Goal: Entertainment & Leisure: Consume media (video, audio)

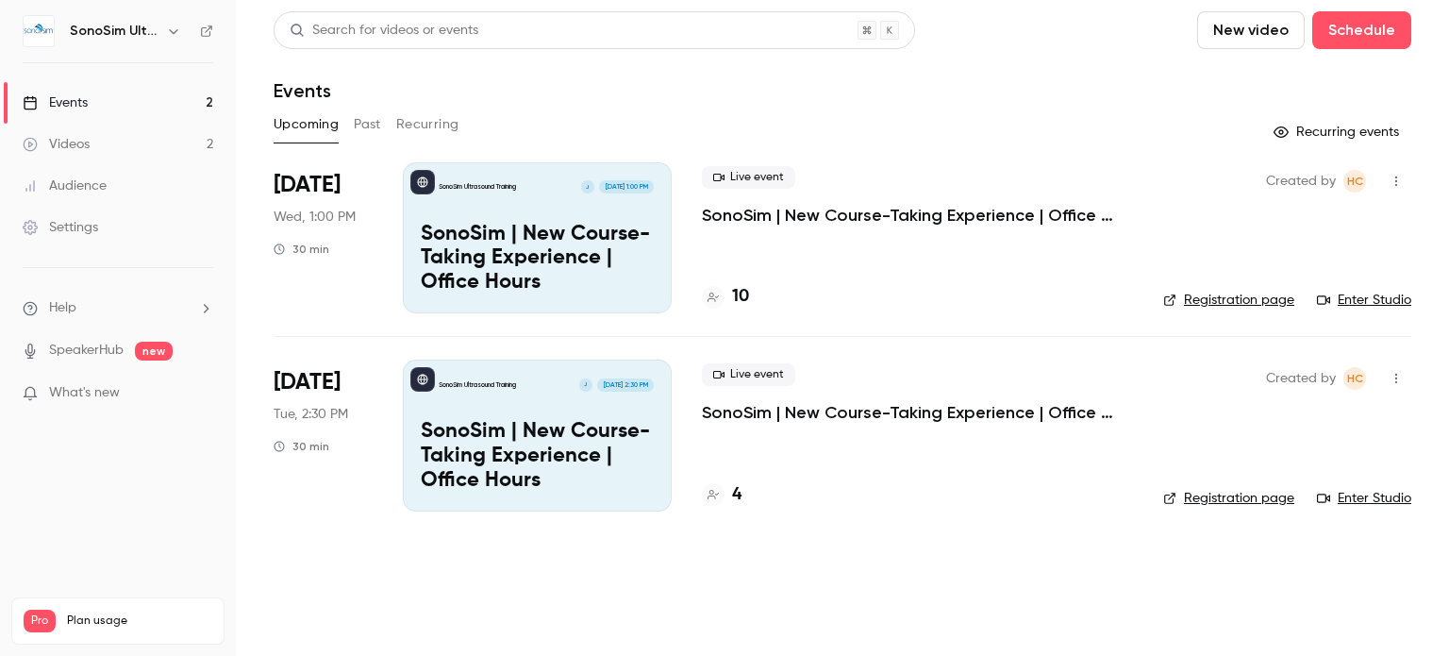
click at [102, 174] on link "Audience" at bounding box center [118, 186] width 236 height 42
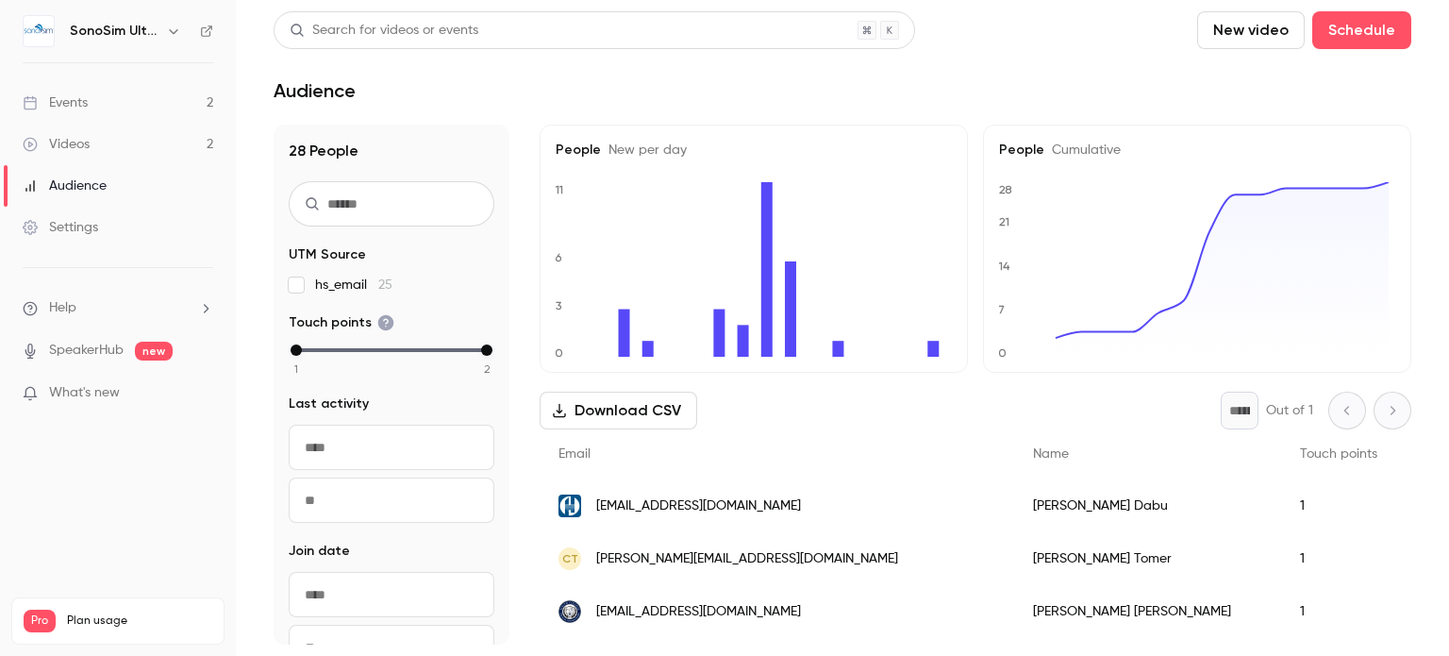
click at [372, 204] on input "text" at bounding box center [392, 203] width 206 height 45
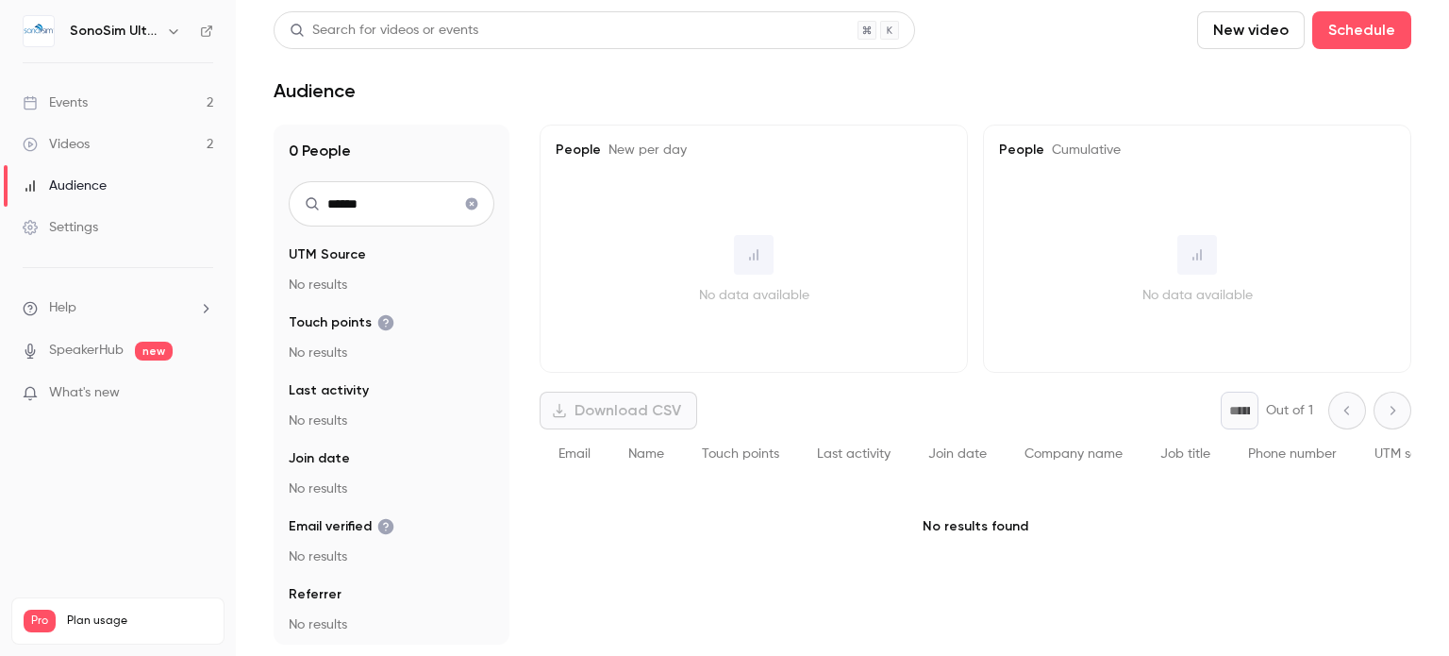
type input "******"
click at [466, 199] on icon "Clear search" at bounding box center [472, 204] width 12 height 12
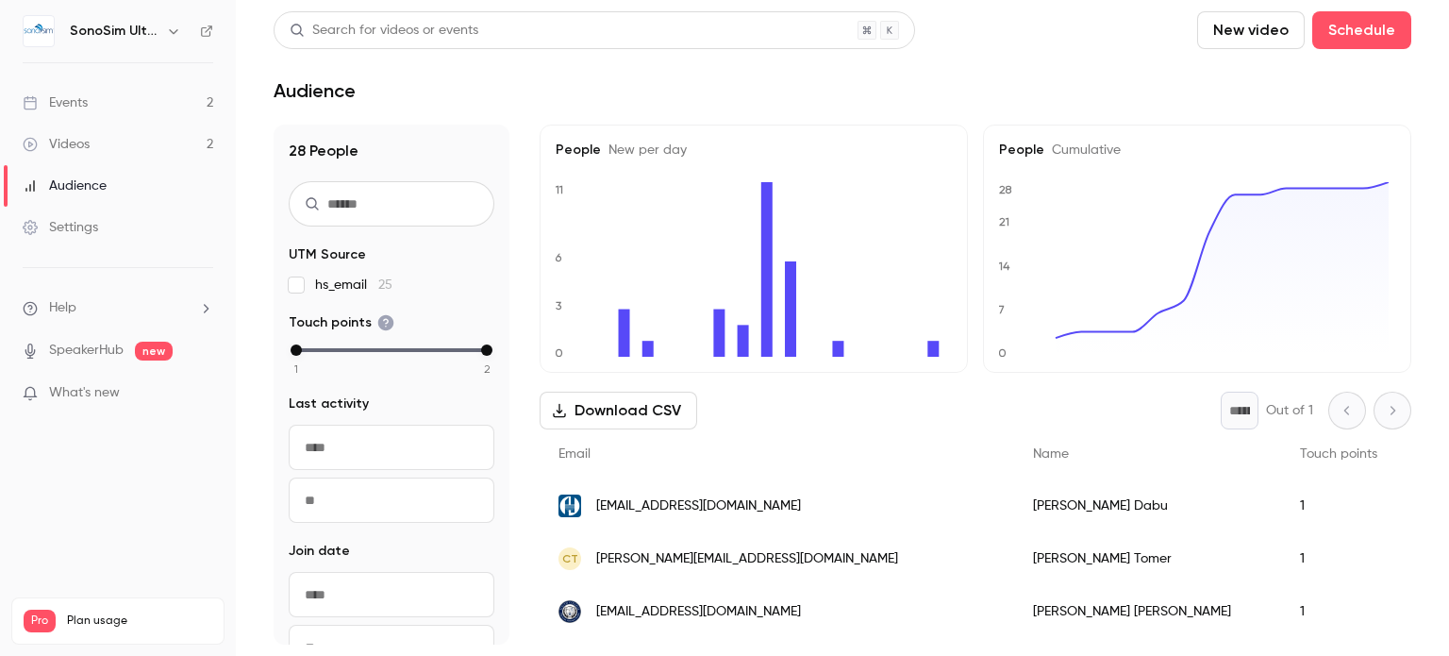
click at [108, 108] on link "Events 2" at bounding box center [118, 103] width 236 height 42
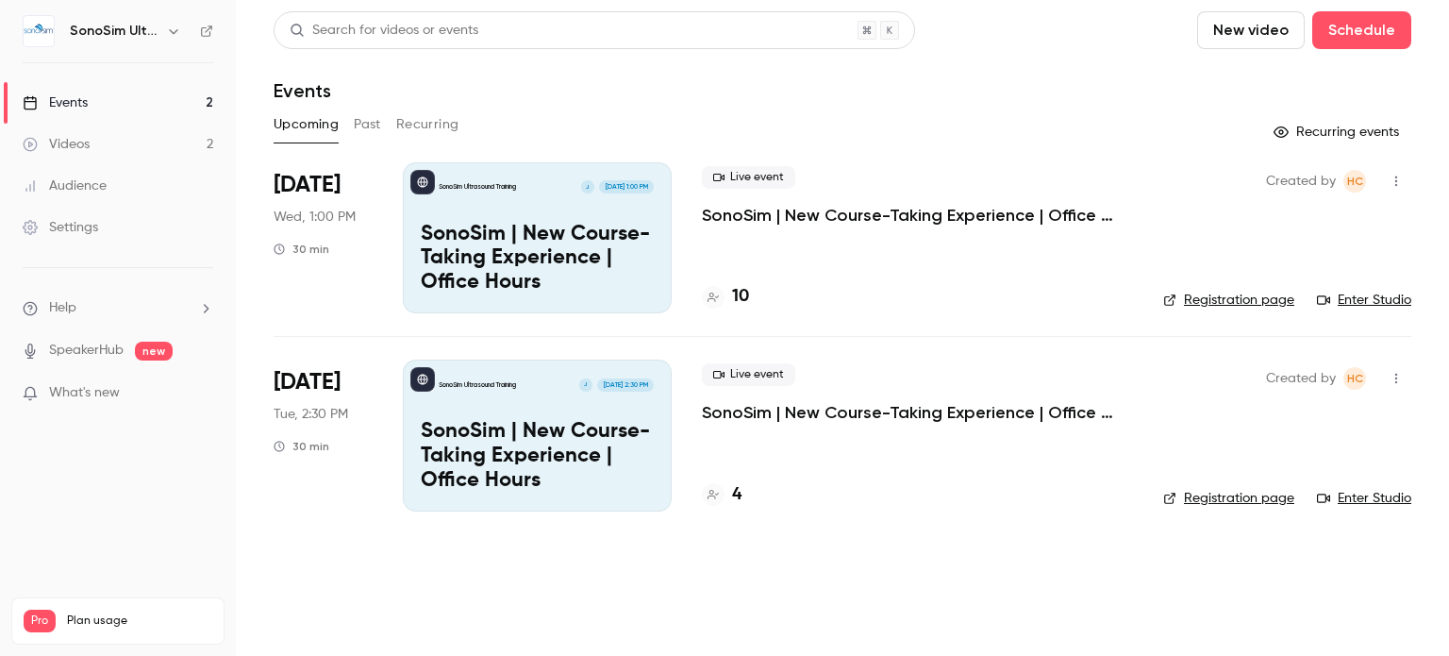
click at [93, 192] on div "Audience" at bounding box center [65, 185] width 84 height 19
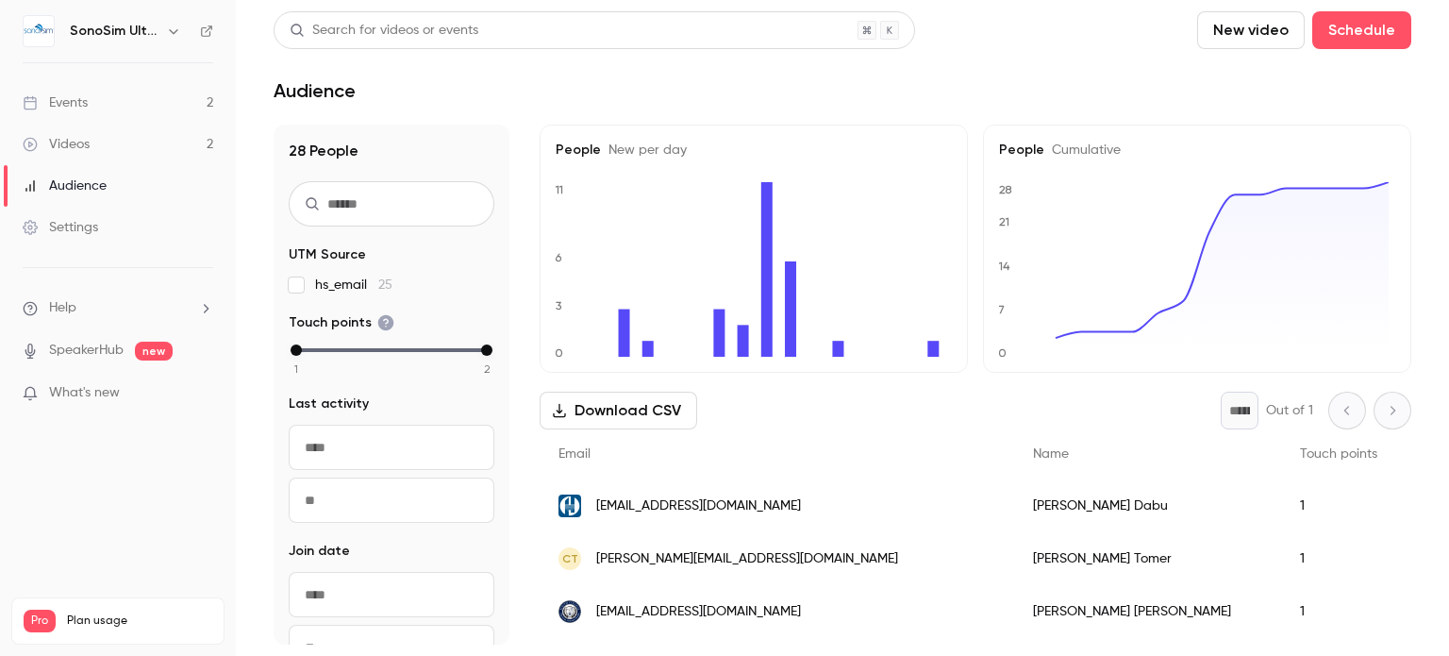
click at [70, 101] on div "Events" at bounding box center [55, 102] width 65 height 19
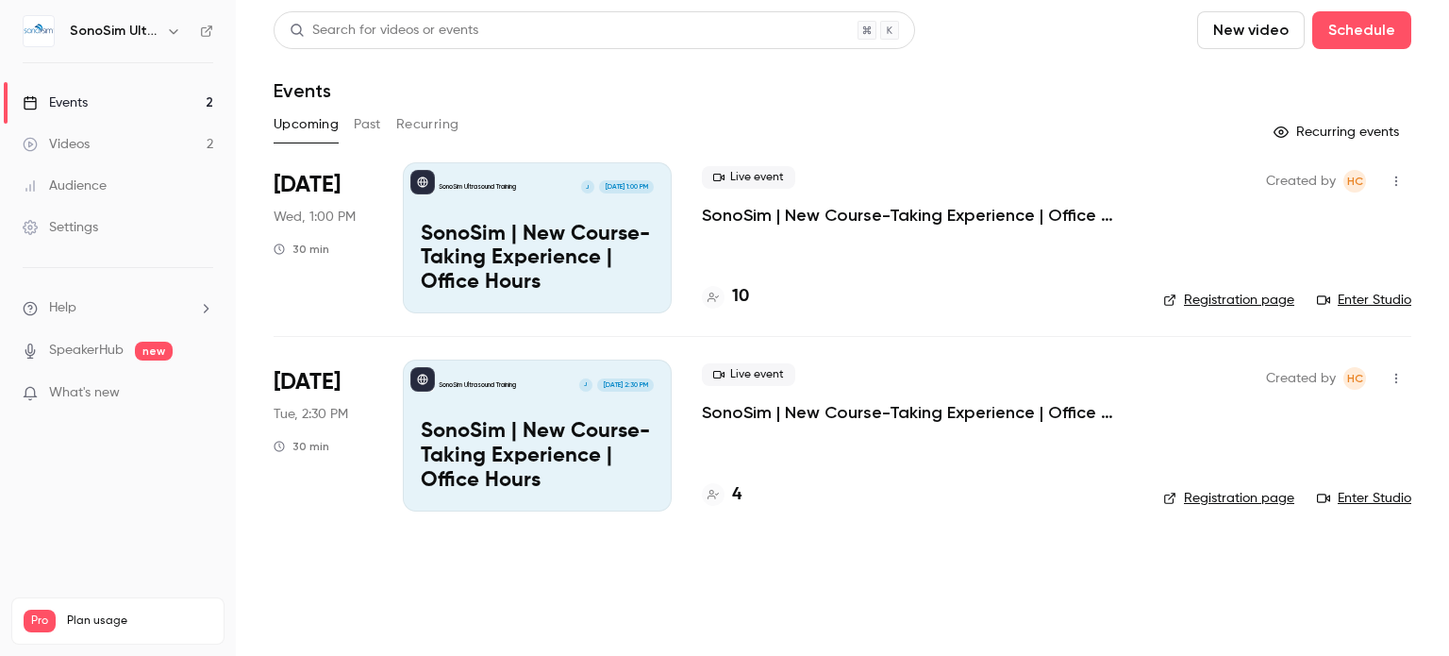
click at [736, 296] on h4 "10" at bounding box center [740, 296] width 17 height 25
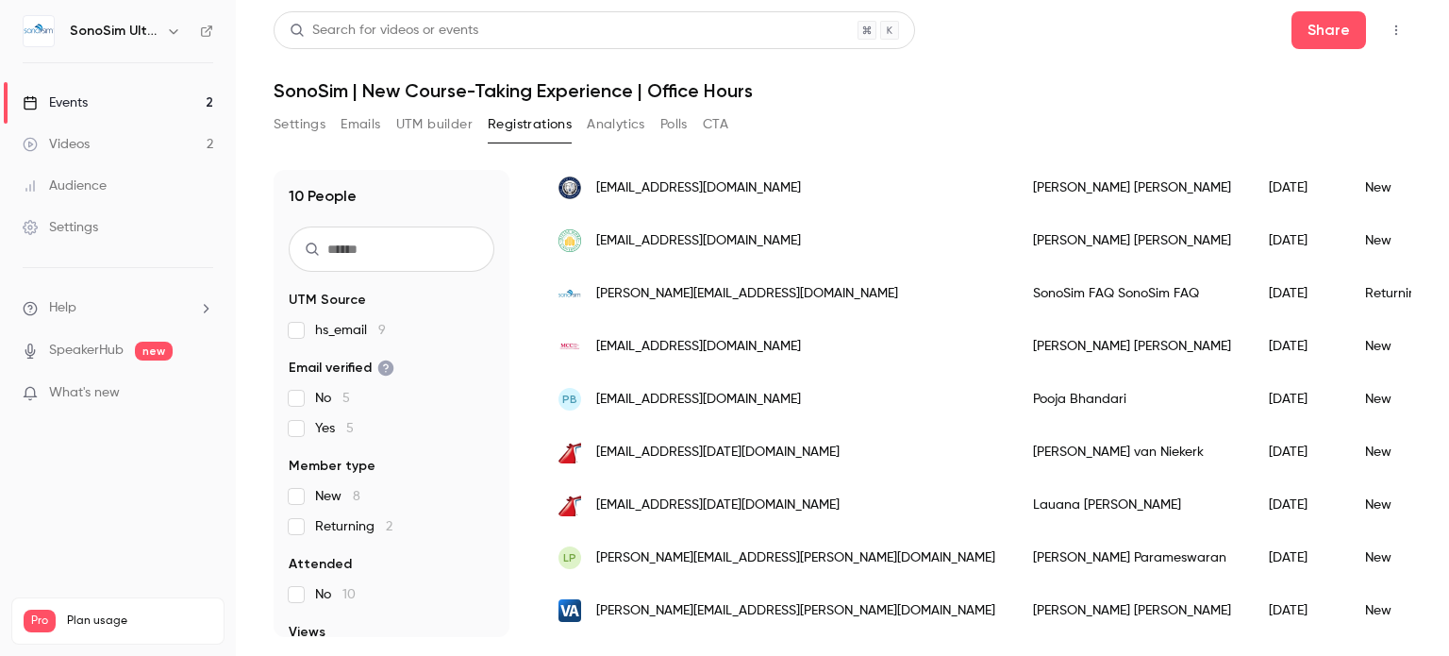
scroll to position [255, 0]
click at [125, 142] on link "Videos 2" at bounding box center [118, 145] width 236 height 42
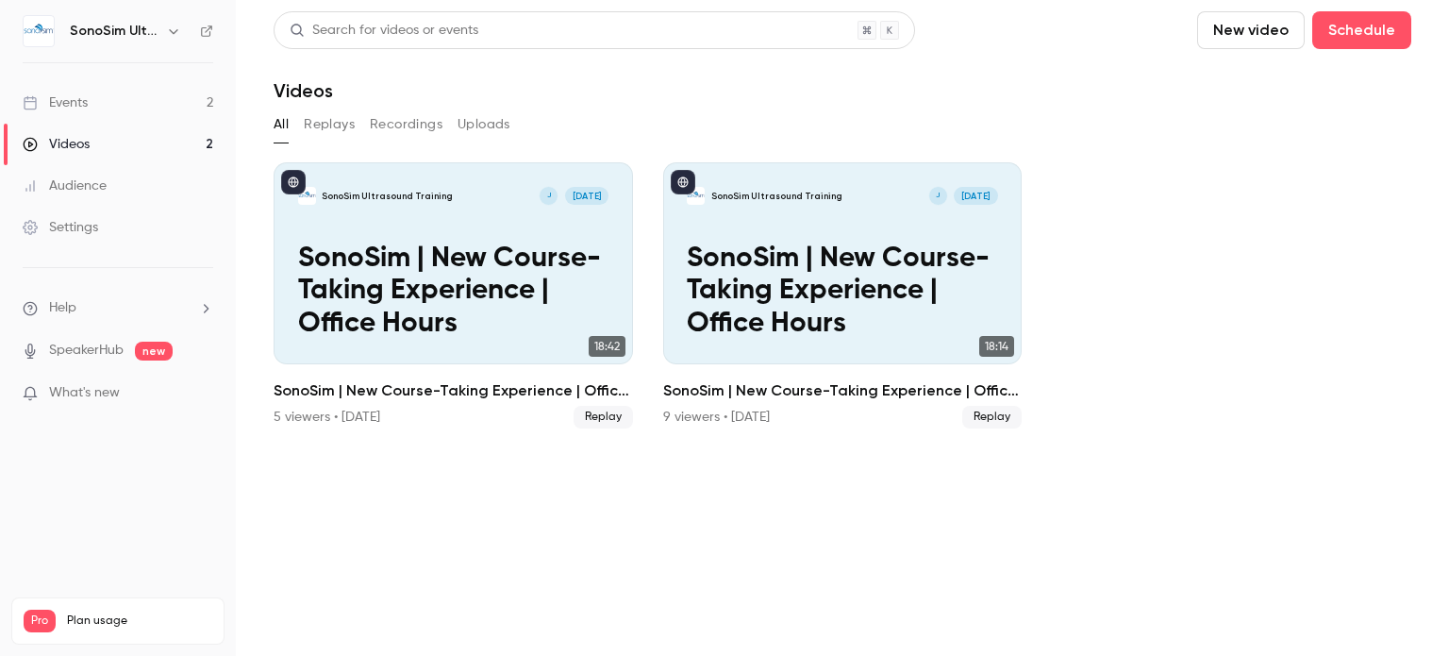
click at [67, 94] on div "Events" at bounding box center [55, 102] width 65 height 19
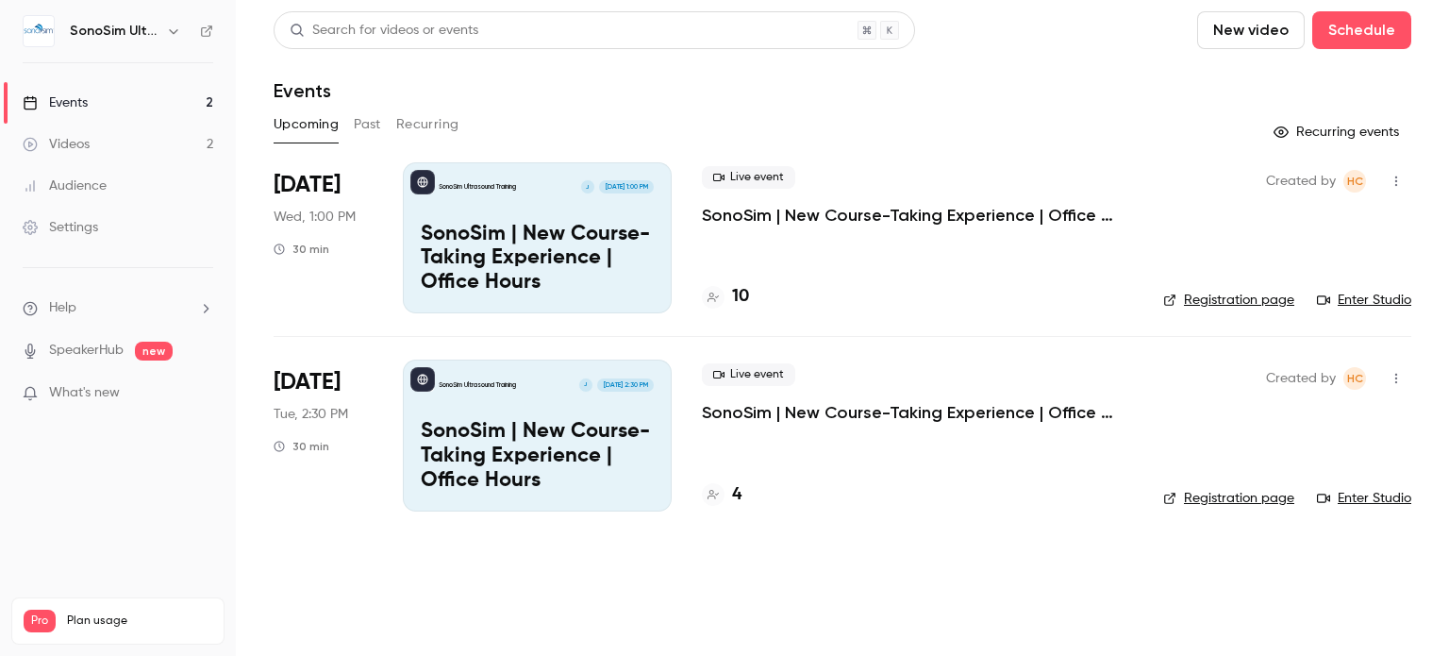
click at [739, 486] on h4 "4" at bounding box center [736, 494] width 9 height 25
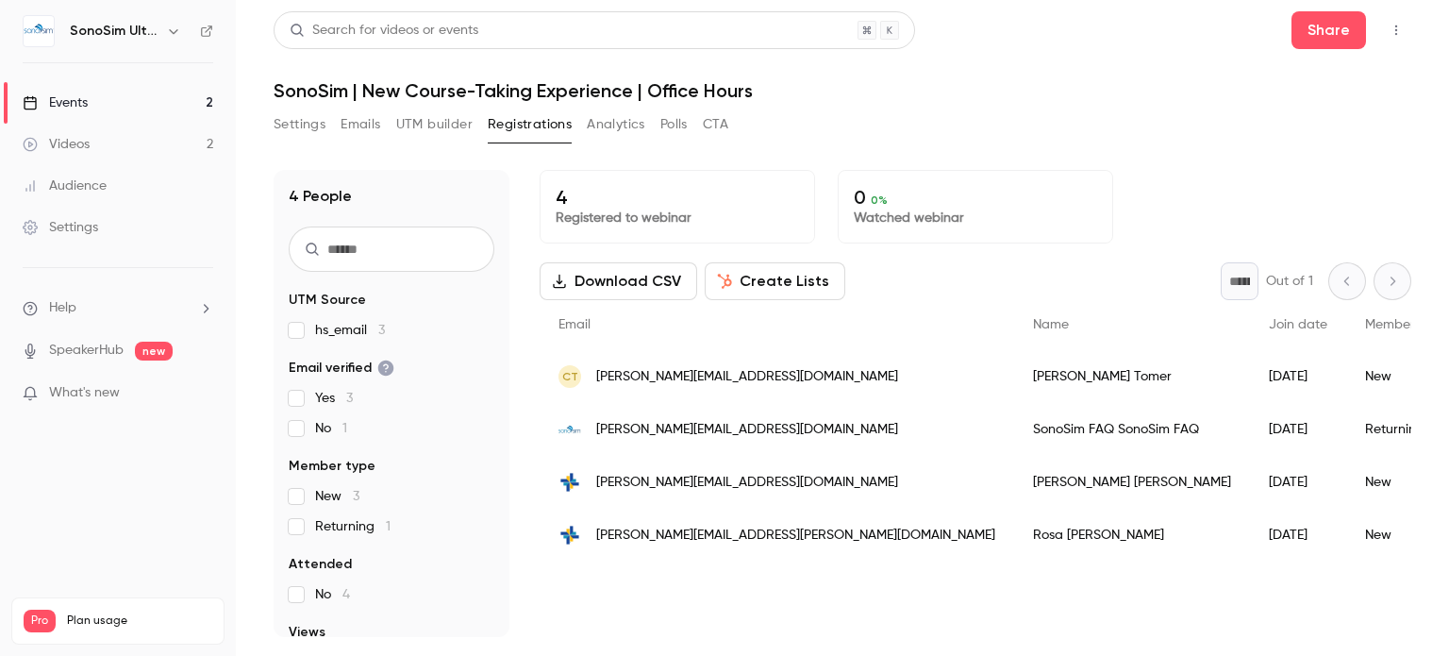
click at [94, 106] on link "Events 2" at bounding box center [118, 103] width 236 height 42
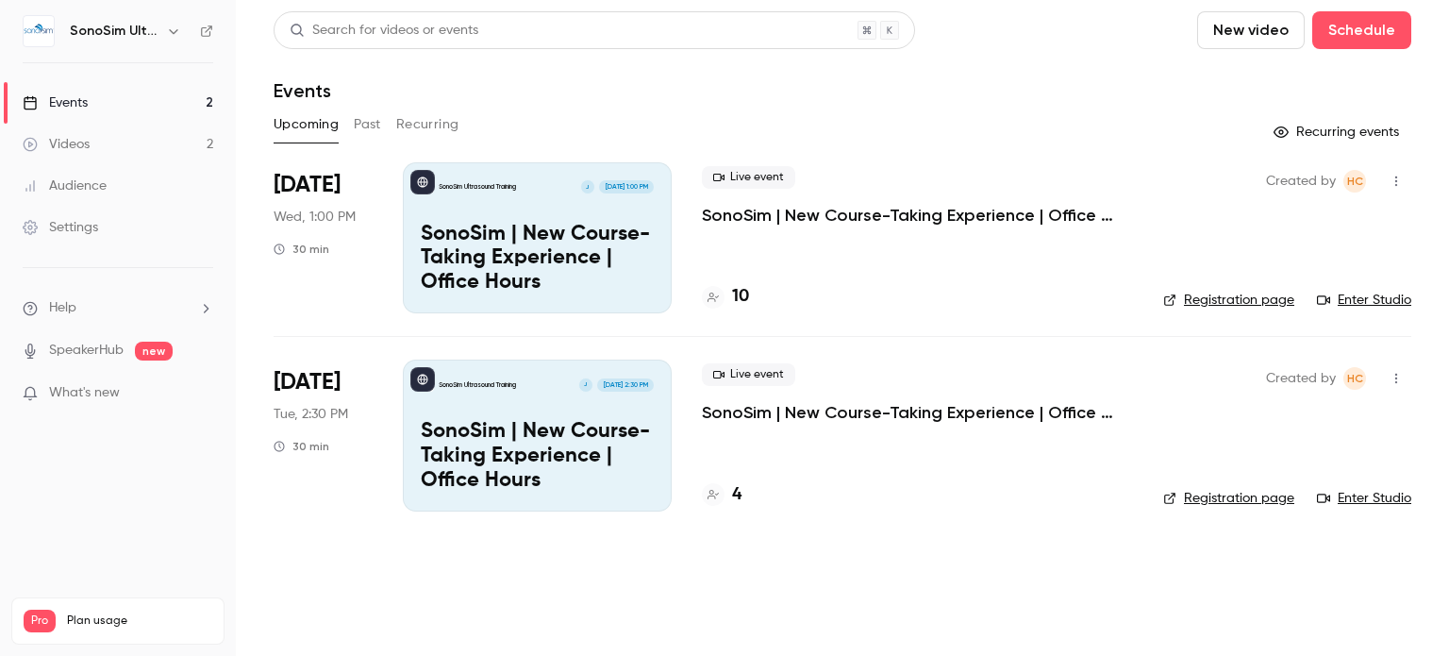
click at [371, 123] on button "Past" at bounding box center [367, 124] width 27 height 30
click at [96, 154] on link "Videos 2" at bounding box center [118, 145] width 236 height 42
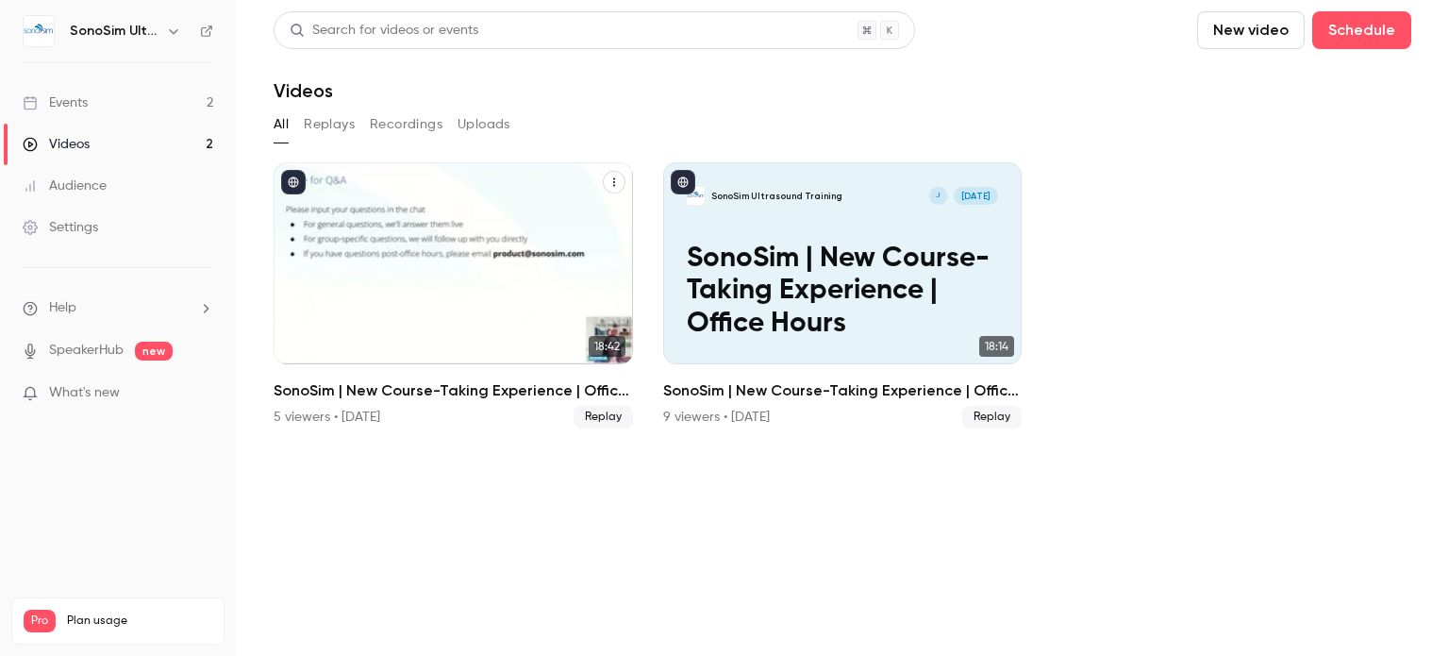
click at [291, 422] on div "5 viewers • [DATE]" at bounding box center [327, 417] width 107 height 19
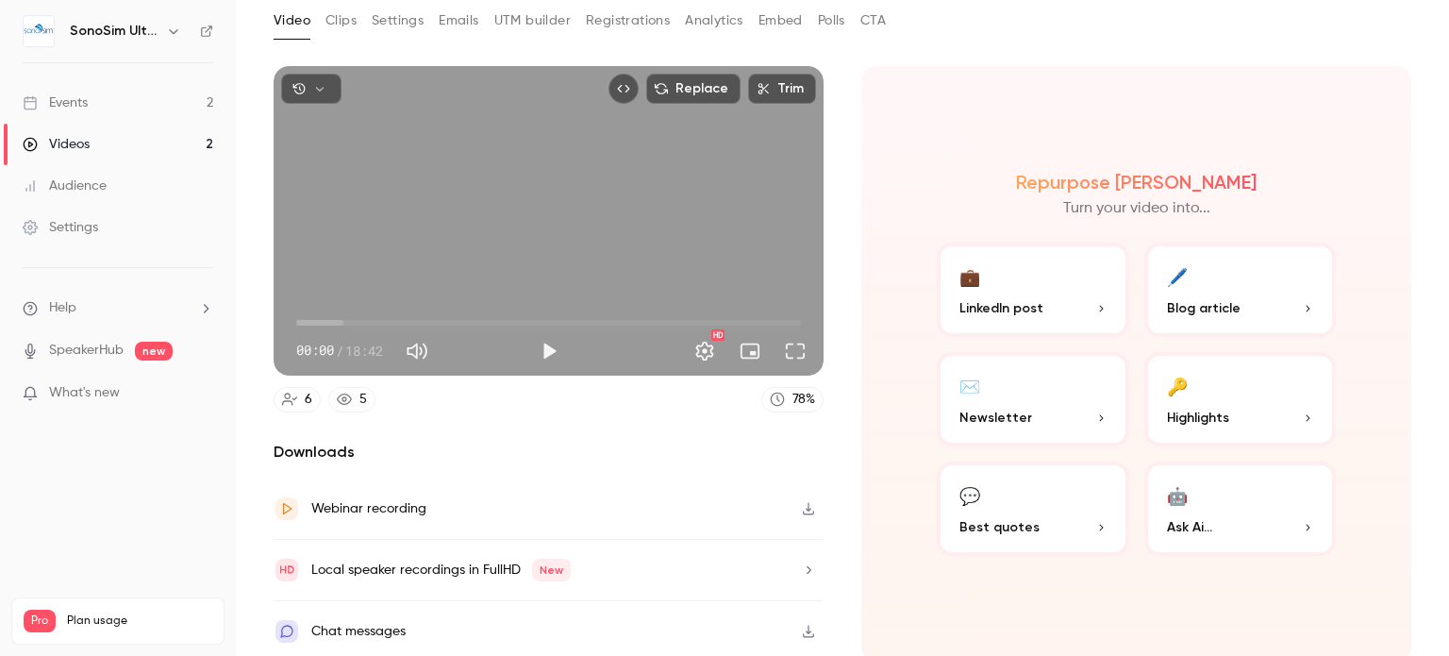
scroll to position [97, 0]
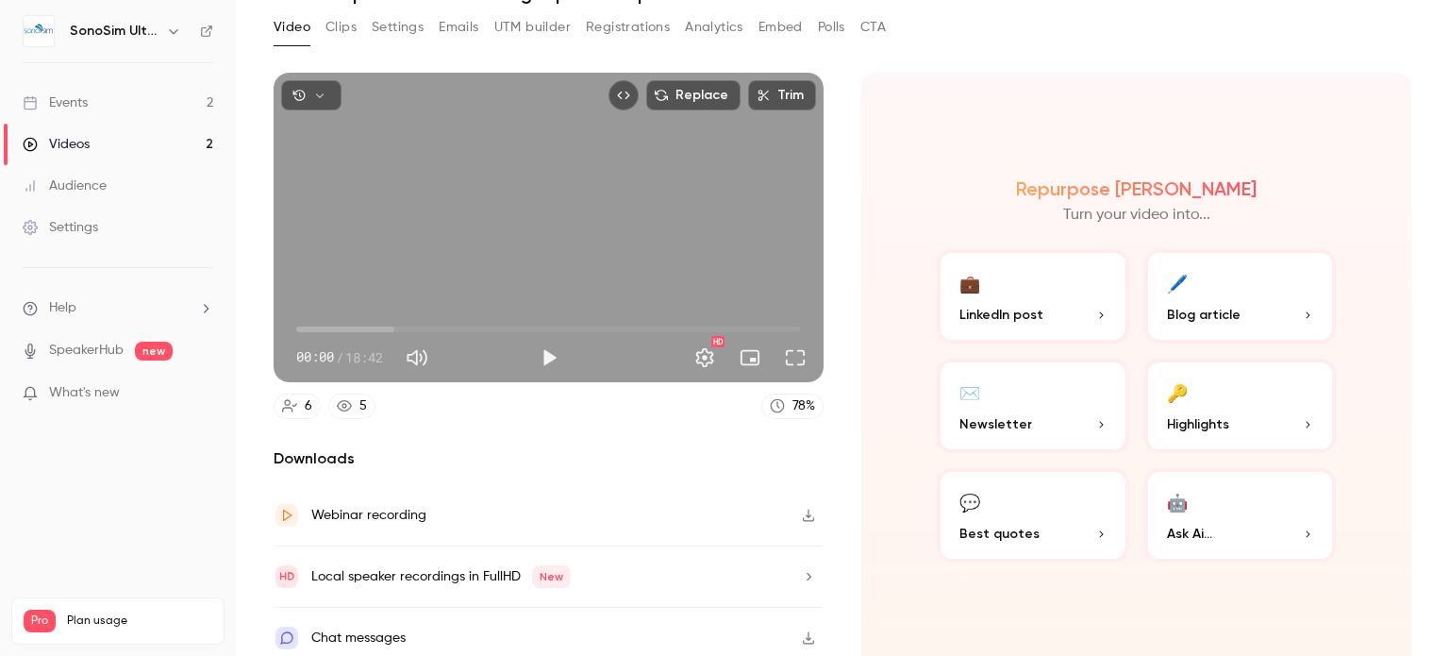
click at [366, 406] on link "5" at bounding box center [351, 406] width 47 height 25
